Goal: Task Accomplishment & Management: Complete application form

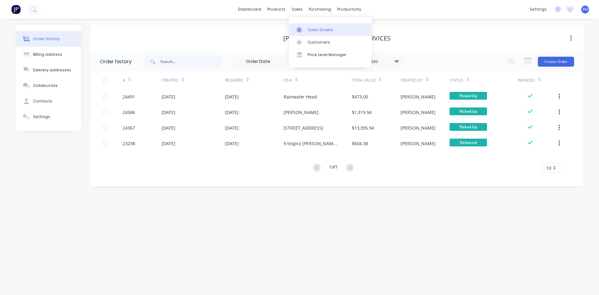
click at [317, 28] on div "Sales Orders" at bounding box center [320, 30] width 26 height 6
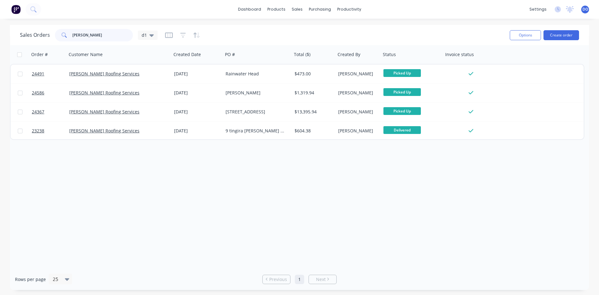
drag, startPoint x: 88, startPoint y: 36, endPoint x: 53, endPoint y: 32, distance: 35.4
click at [72, 32] on input "[PERSON_NAME]" at bounding box center [102, 35] width 61 height 12
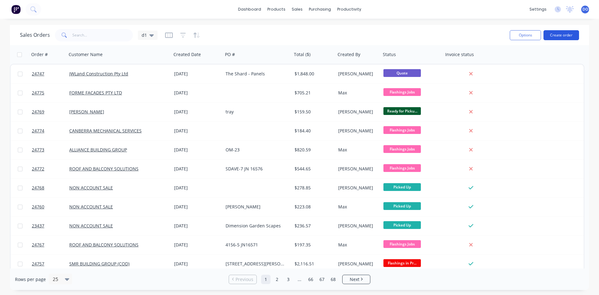
click at [559, 31] on button "Create order" at bounding box center [561, 35] width 36 height 10
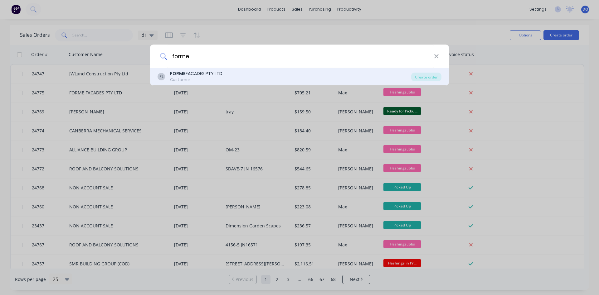
type input "forme"
click at [199, 80] on div "Customer" at bounding box center [196, 80] width 52 height 6
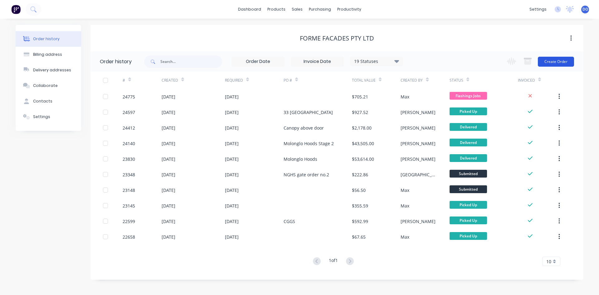
click at [557, 61] on button "Create Order" at bounding box center [556, 62] width 36 height 10
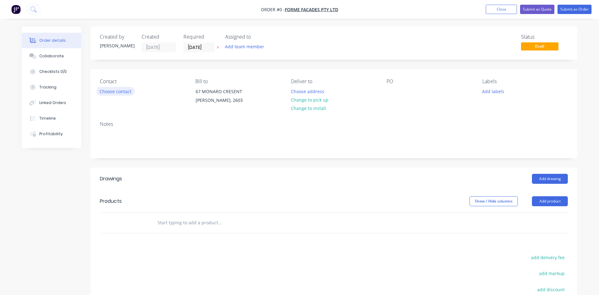
click at [127, 93] on button "Choose contact" at bounding box center [115, 91] width 38 height 8
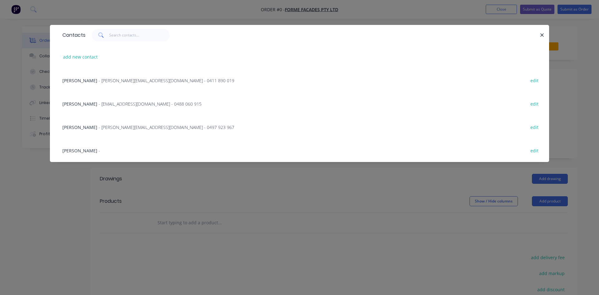
click at [88, 104] on span "[PERSON_NAME]" at bounding box center [79, 104] width 35 height 6
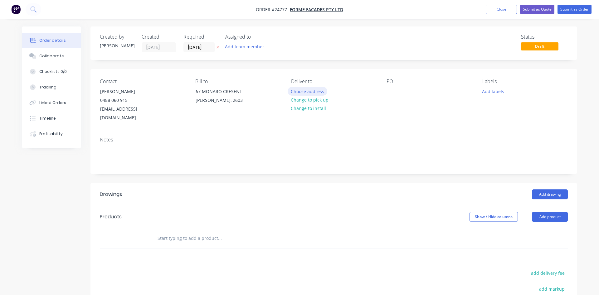
click at [316, 92] on button "Choose address" at bounding box center [307, 91] width 40 height 8
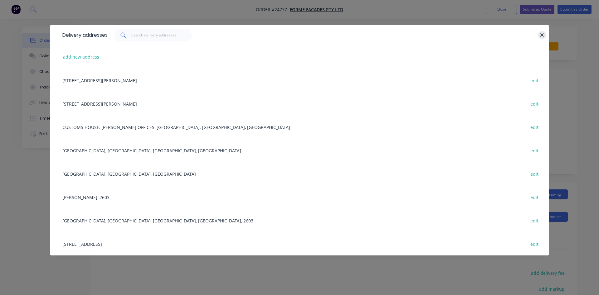
click at [542, 33] on icon "button" at bounding box center [542, 35] width 4 height 6
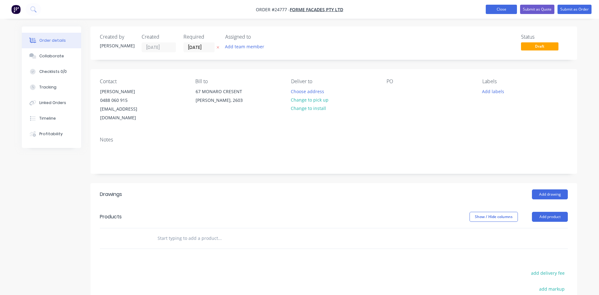
click at [502, 8] on button "Close" at bounding box center [500, 9] width 31 height 9
